Goal: Information Seeking & Learning: Understand process/instructions

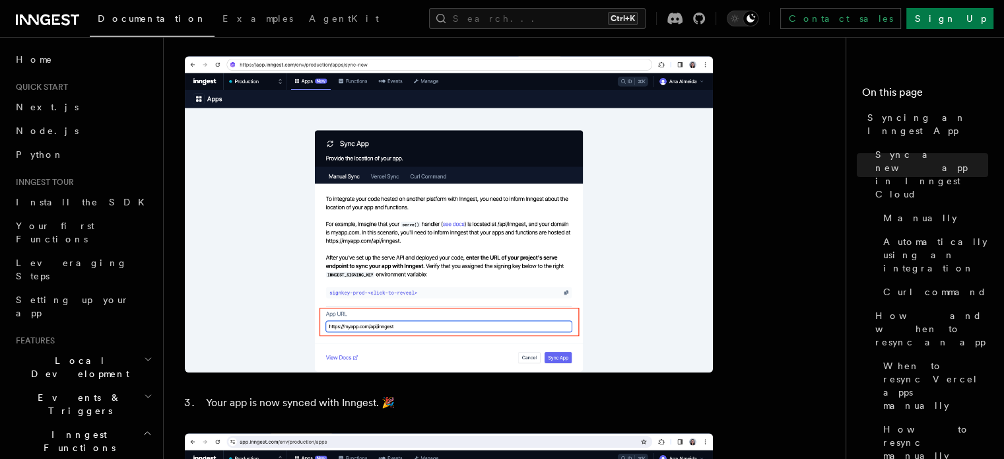
scroll to position [1121, 0]
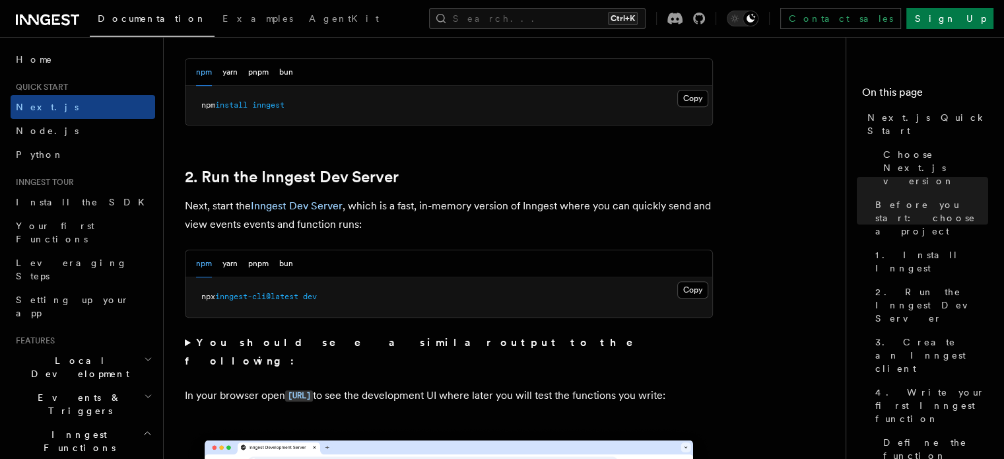
scroll to position [811, 0]
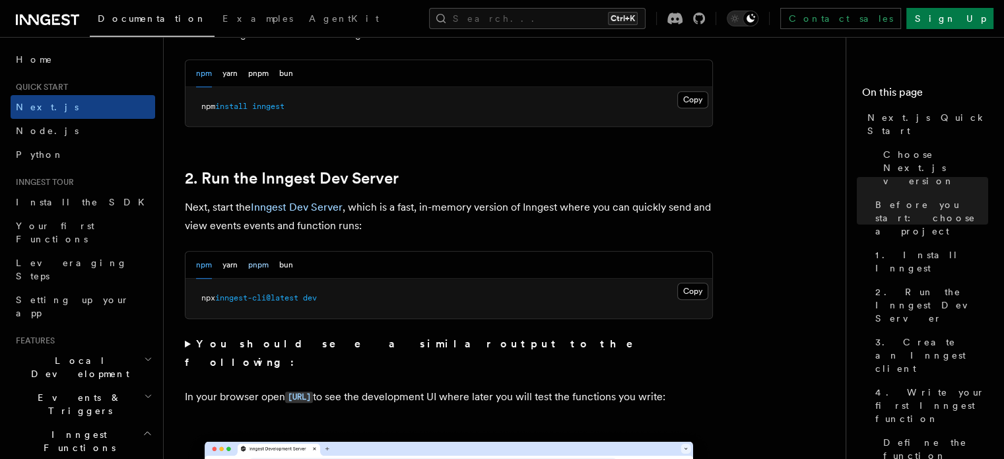
click at [263, 266] on button "pnpm" at bounding box center [258, 264] width 20 height 27
click at [364, 298] on pre "pnpm dlx inngest-cli@latest dev" at bounding box center [448, 299] width 527 height 40
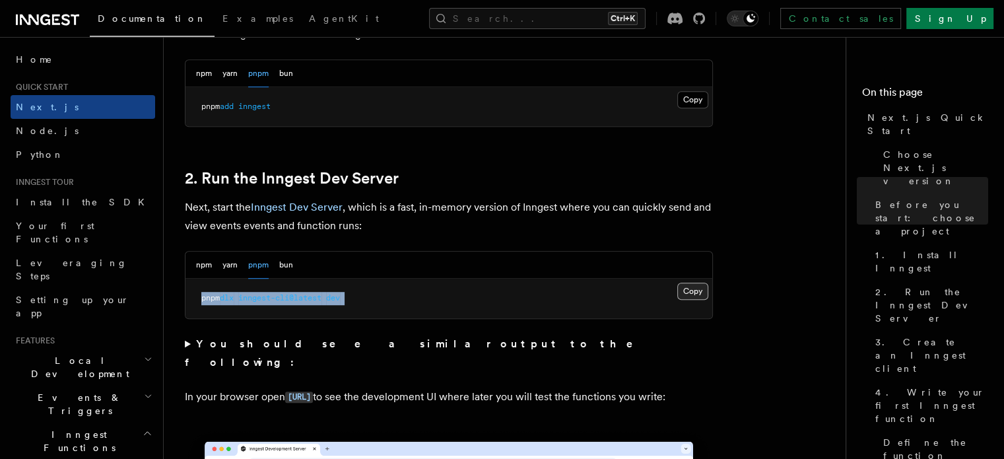
click at [684, 284] on button "Copy Copied" at bounding box center [692, 291] width 31 height 17
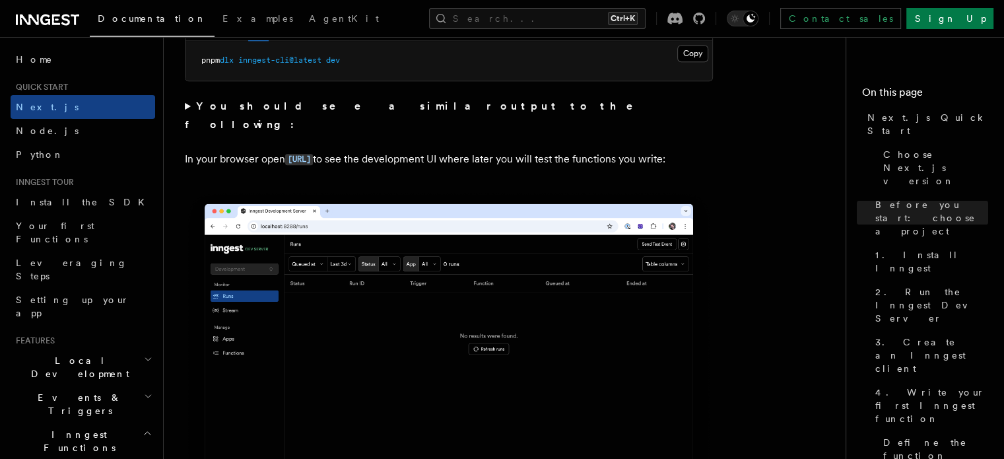
scroll to position [1075, 0]
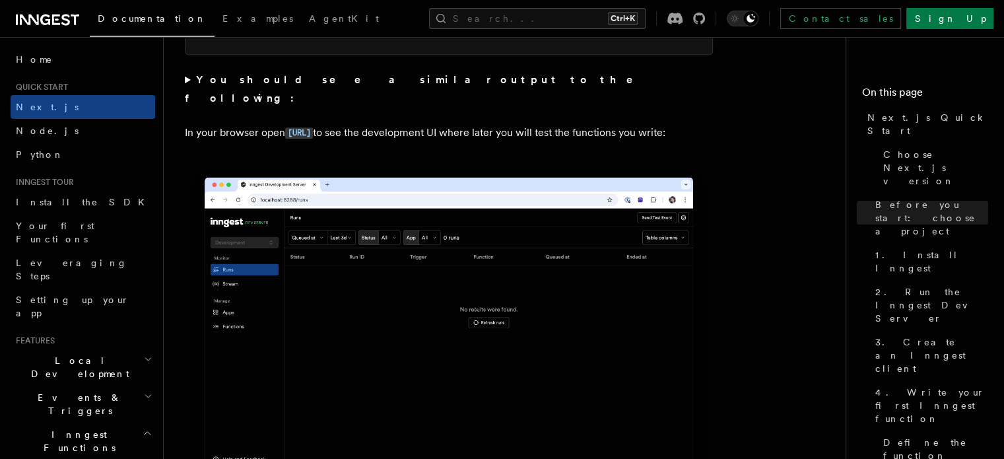
click at [418, 26] on div "Search... Ctrl+K Contact sales Sign Up" at bounding box center [705, 18] width 575 height 21
